Goal: Task Accomplishment & Management: Complete application form

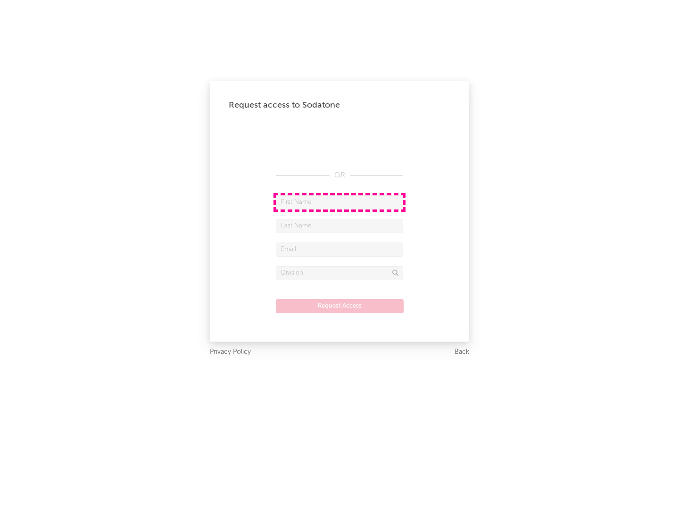
click at [340, 202] on input "text" at bounding box center [339, 202] width 127 height 14
type input "[PERSON_NAME]"
click at [340, 226] on input "text" at bounding box center [339, 226] width 127 height 14
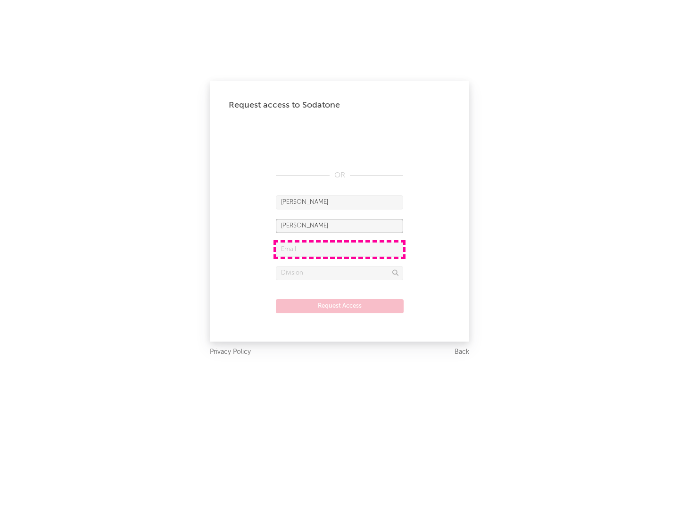
type input "[PERSON_NAME]"
click at [340, 249] on input "text" at bounding box center [339, 250] width 127 height 14
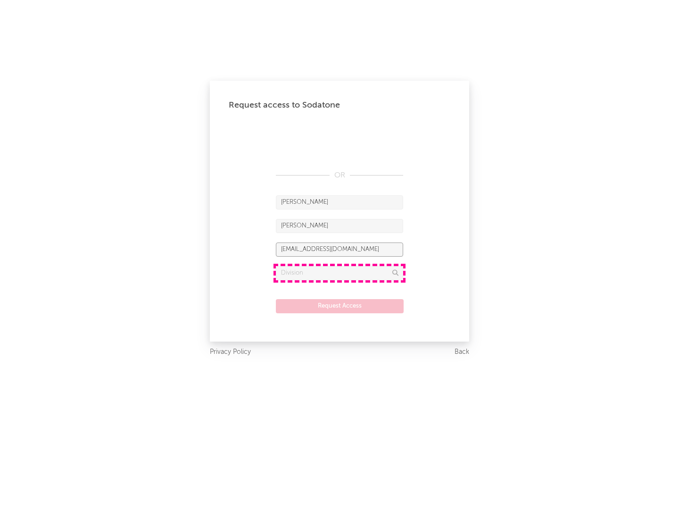
type input "[EMAIL_ADDRESS][DOMAIN_NAME]"
click at [340, 273] on input "text" at bounding box center [339, 273] width 127 height 14
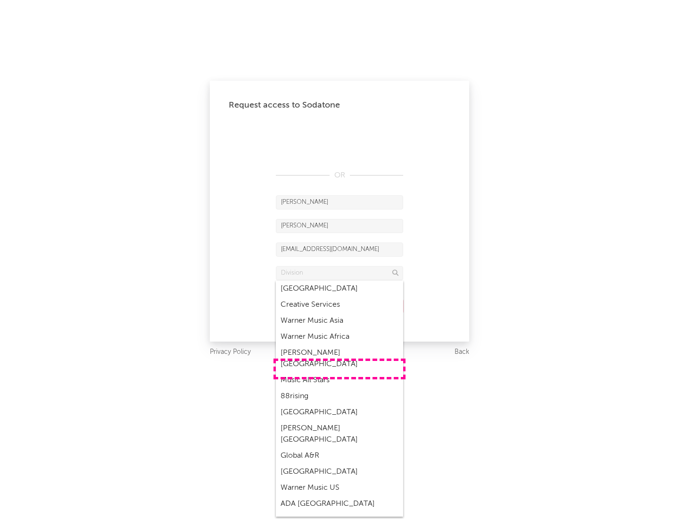
click at [340, 372] on div "Music All Stars" at bounding box center [339, 380] width 127 height 16
type input "Music All Stars"
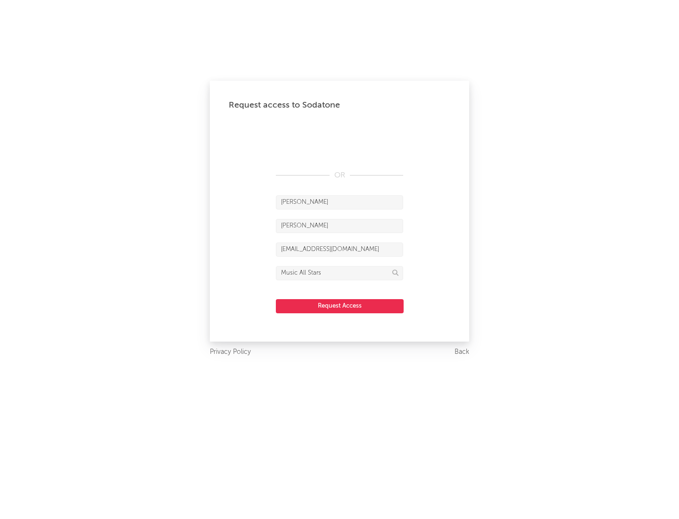
click at [340, 306] on button "Request Access" at bounding box center [340, 306] width 128 height 14
